Goal: Information Seeking & Learning: Learn about a topic

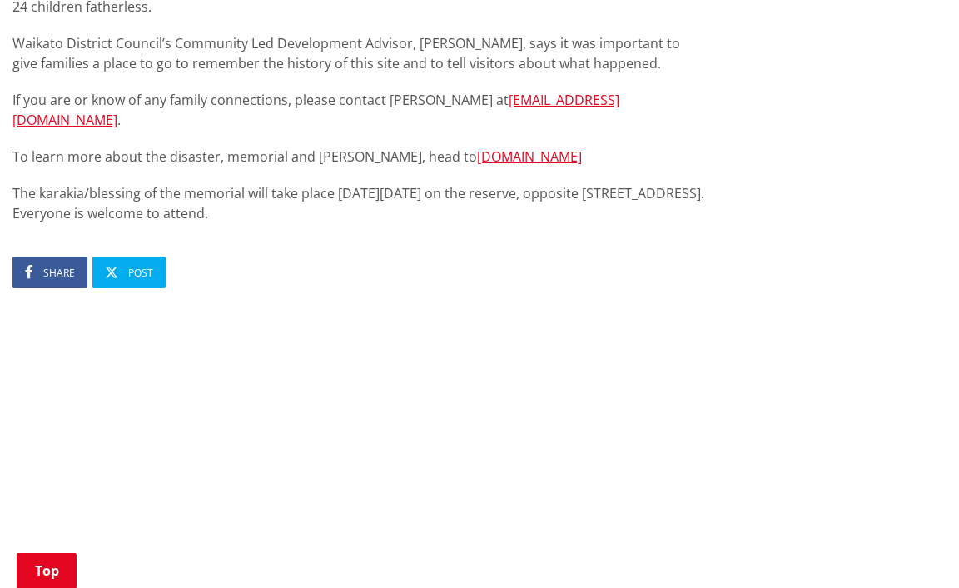
scroll to position [1195, 0]
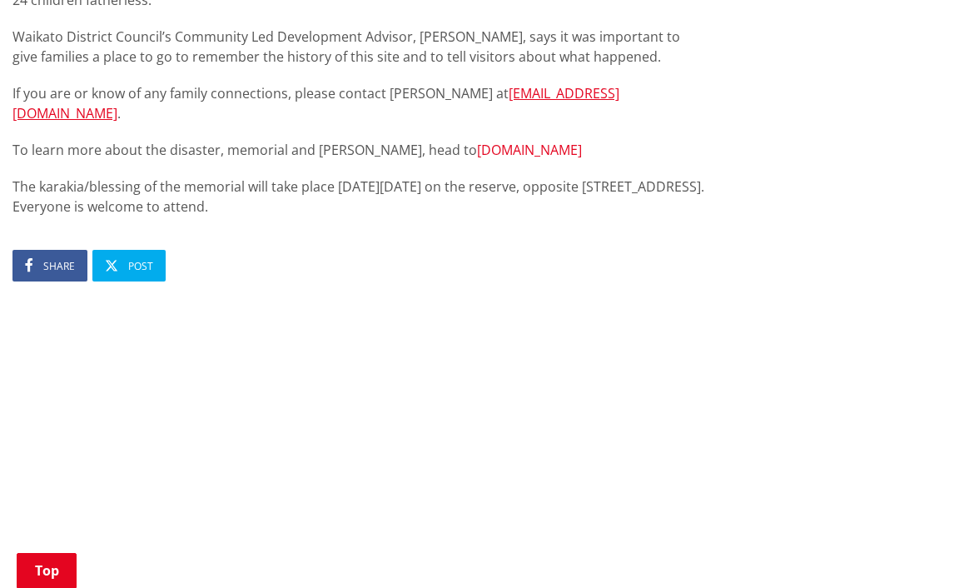
click at [512, 141] on link "glenaftonpukemiro.nz" at bounding box center [529, 150] width 105 height 18
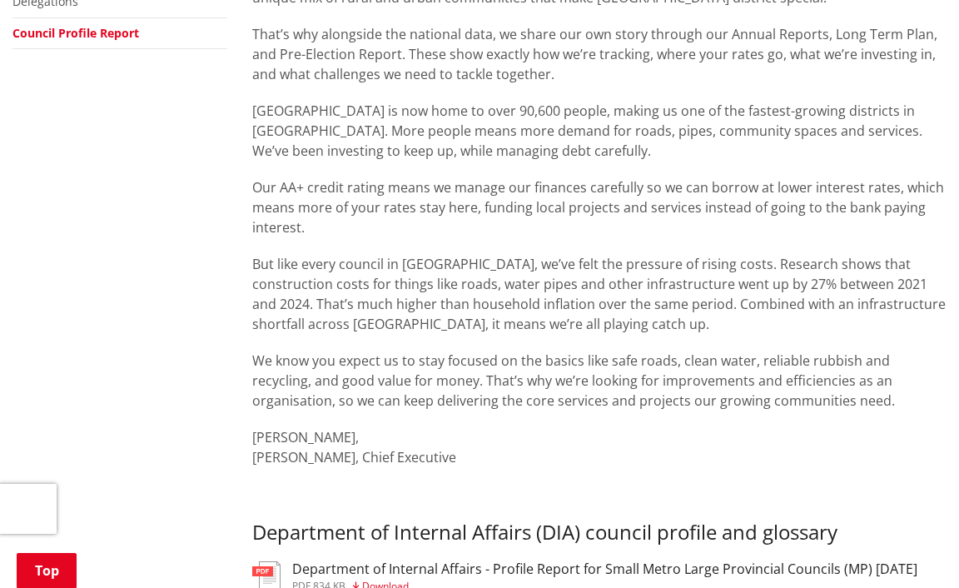
scroll to position [634, 0]
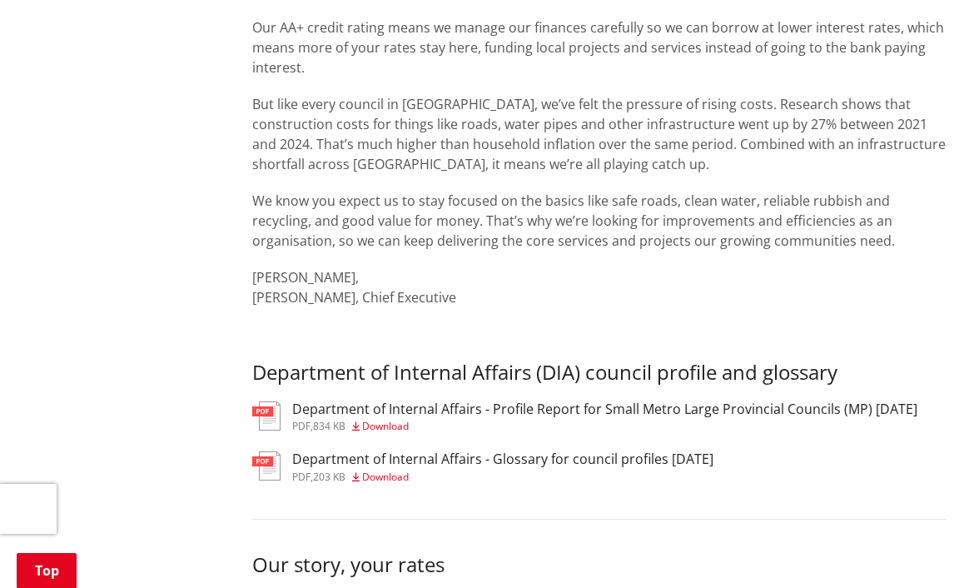
scroll to position [703, 0]
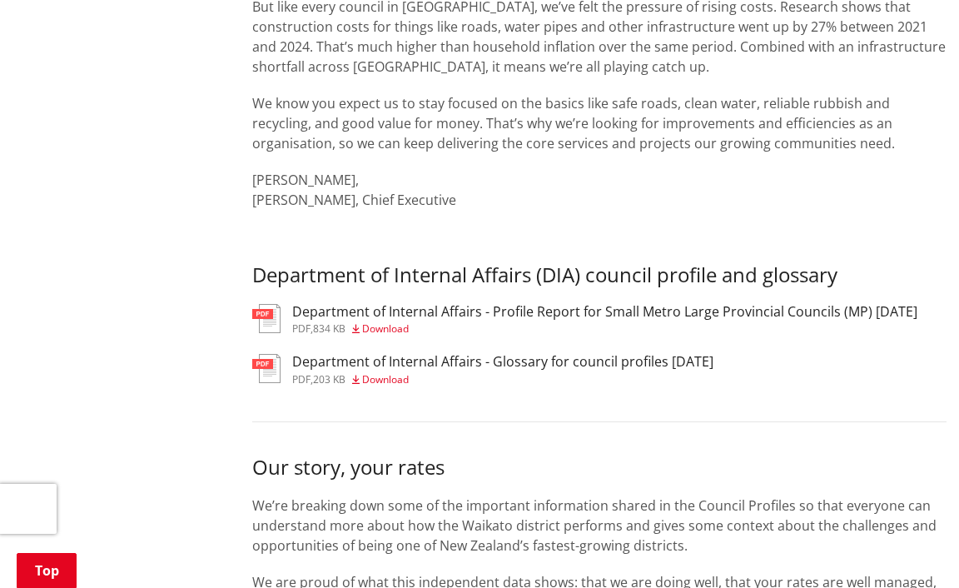
click at [496, 309] on h3 "Department of Internal Affairs - Profile Report for Small Metro Large Provincia…" at bounding box center [604, 312] width 625 height 16
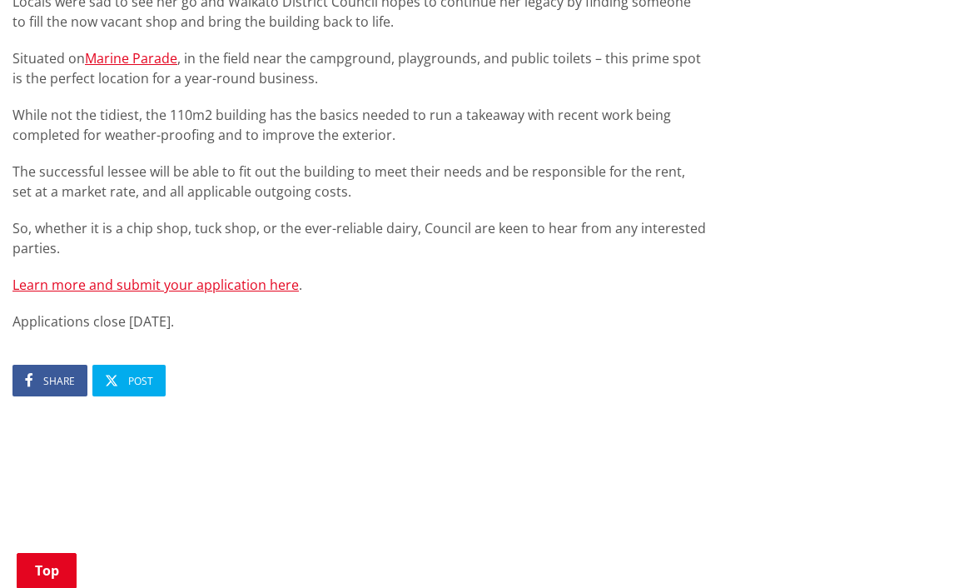
scroll to position [1075, 0]
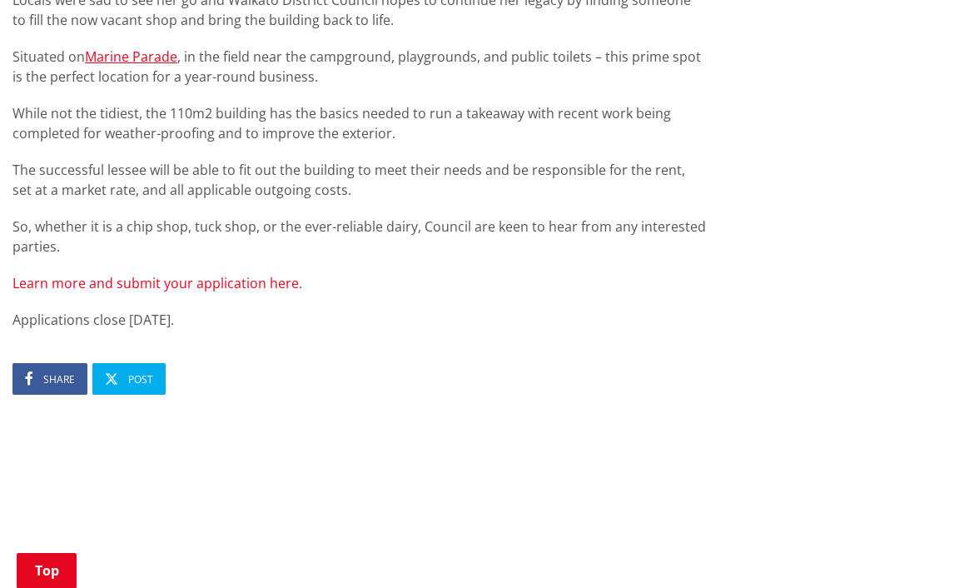
click at [59, 274] on link "Learn more and submit your application here" at bounding box center [155, 283] width 286 height 18
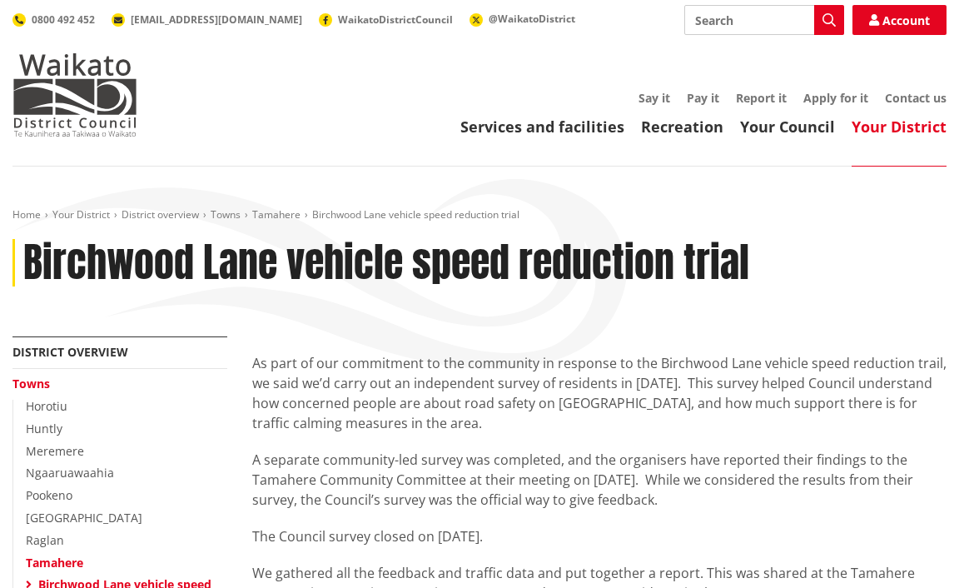
scroll to position [427, 0]
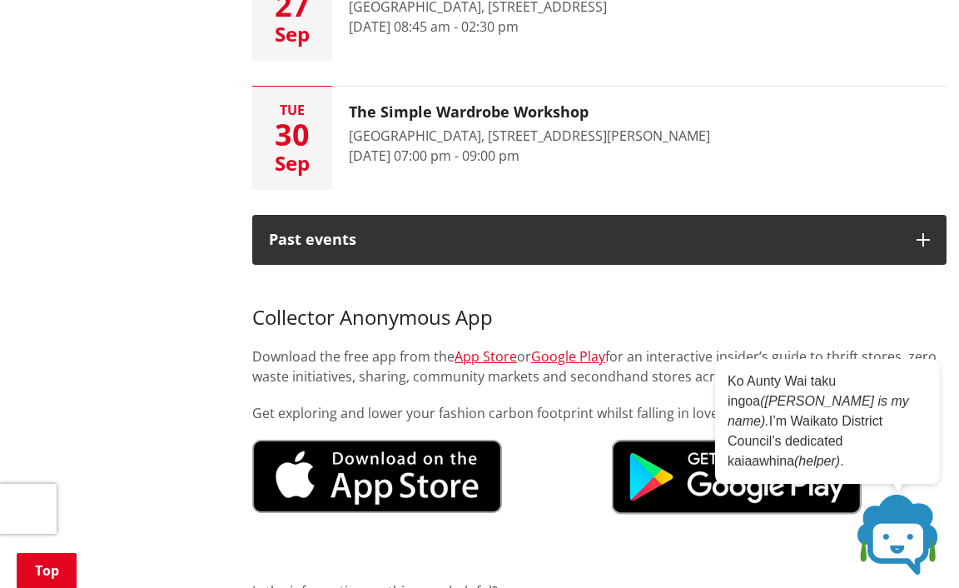
scroll to position [1087, 0]
